Goal: Find specific page/section: Find specific page/section

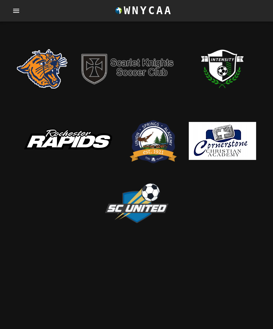
click at [19, 13] on icon "account of current user" at bounding box center [16, 11] width 8 height 8
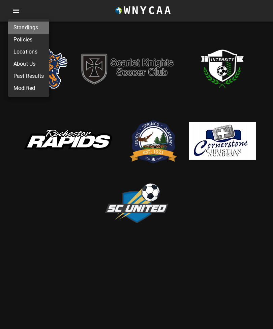
click at [18, 26] on link "Standings" at bounding box center [25, 28] width 25 height 8
